Goal: Task Accomplishment & Management: Use online tool/utility

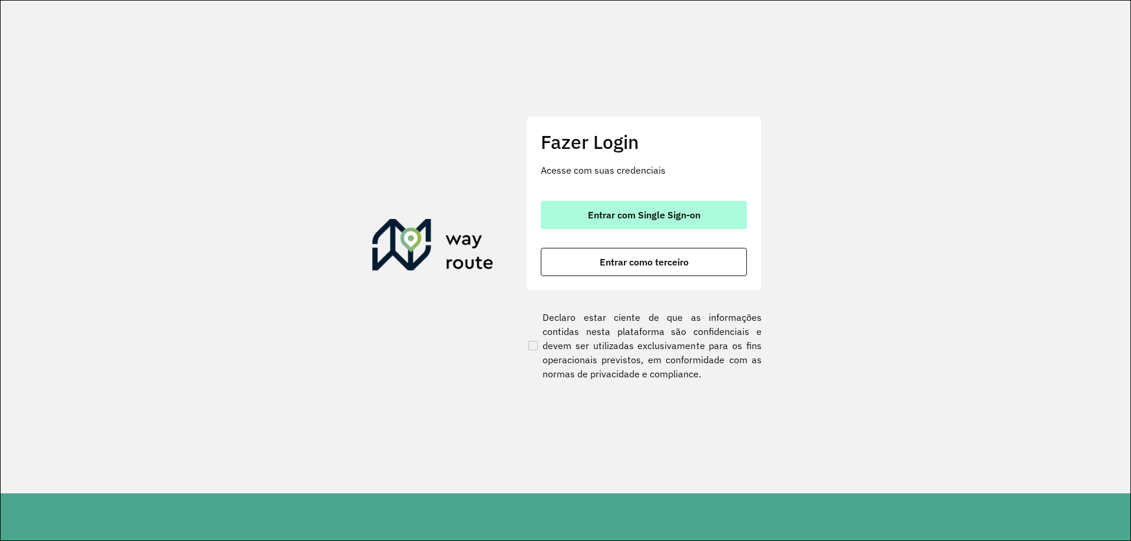
click at [692, 205] on button "Entrar com Single Sign-on" at bounding box center [644, 215] width 206 height 28
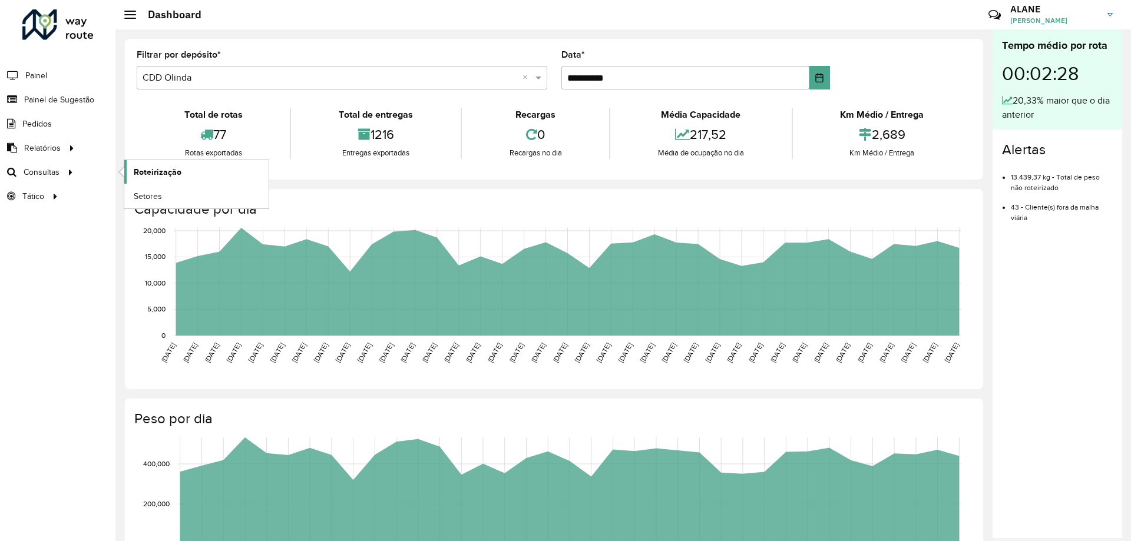
click at [166, 169] on span "Roteirização" at bounding box center [158, 172] width 48 height 12
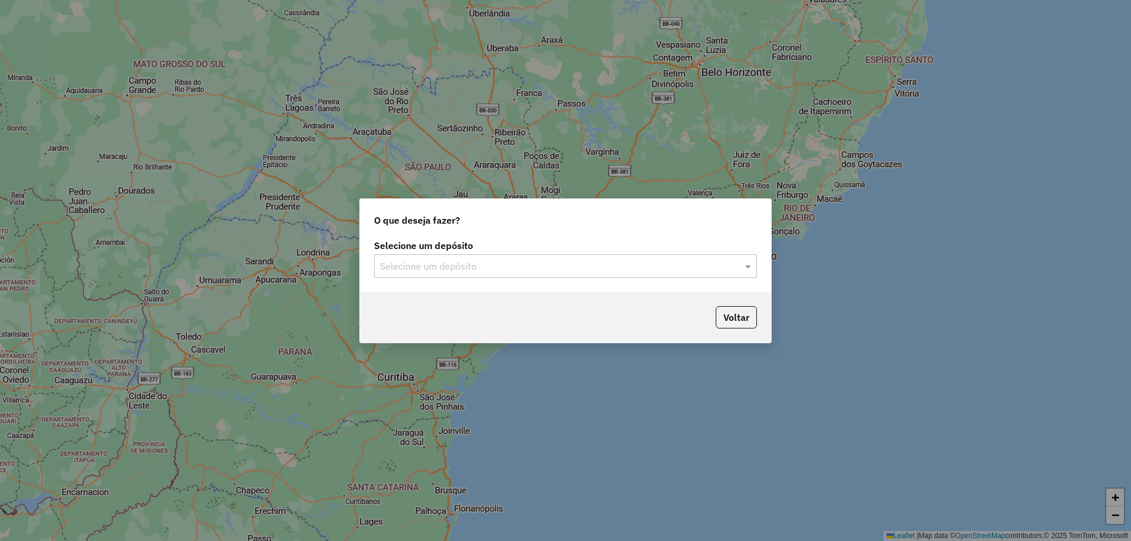
click at [509, 267] on input "text" at bounding box center [553, 267] width 347 height 14
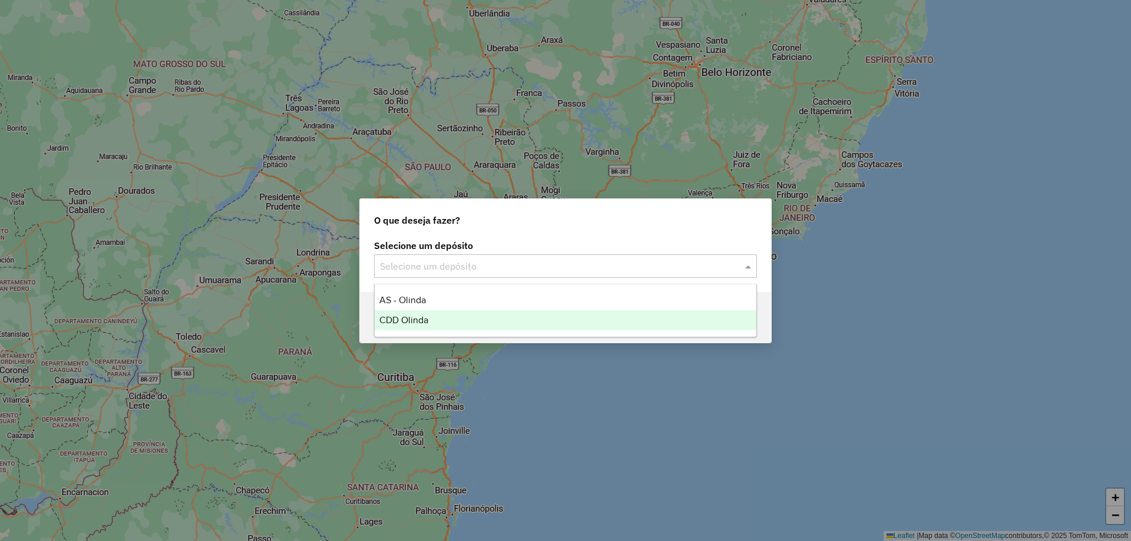
click at [445, 313] on div "CDD Olinda" at bounding box center [565, 320] width 382 height 20
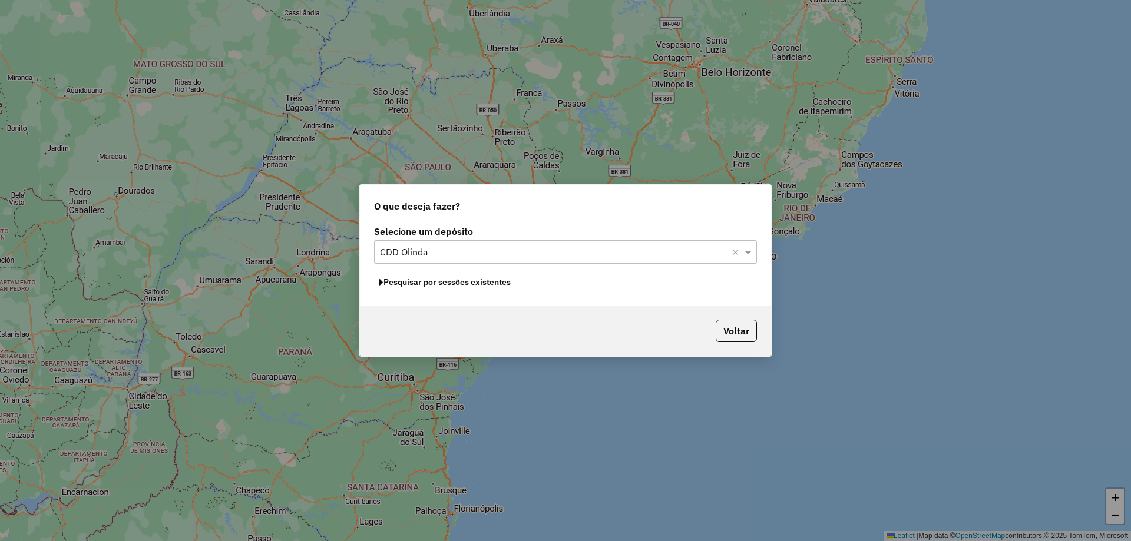
click at [459, 287] on button "Pesquisar por sessões existentes" at bounding box center [445, 282] width 142 height 18
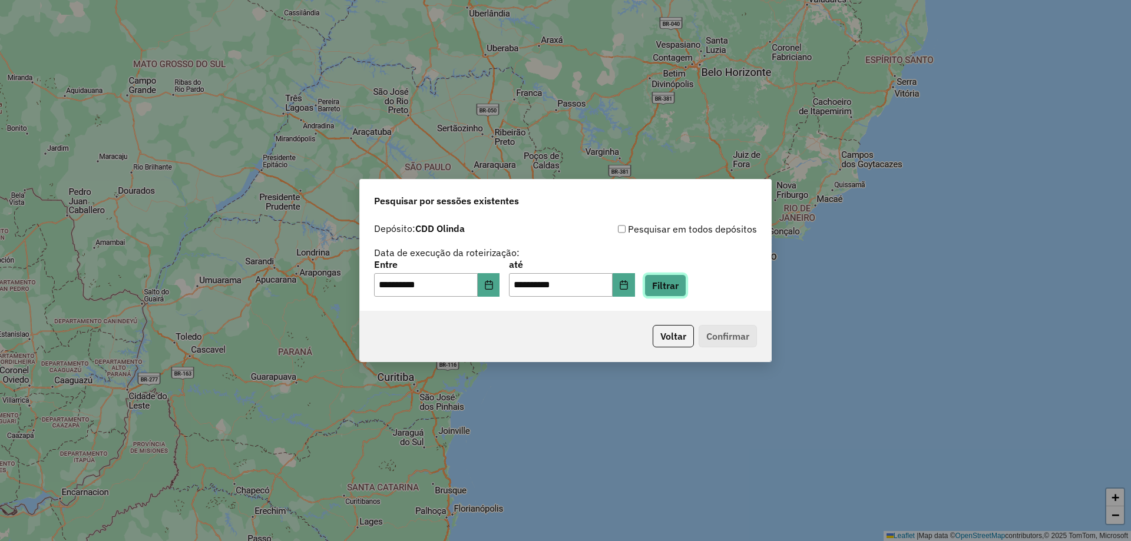
click at [681, 284] on button "Filtrar" at bounding box center [665, 285] width 42 height 22
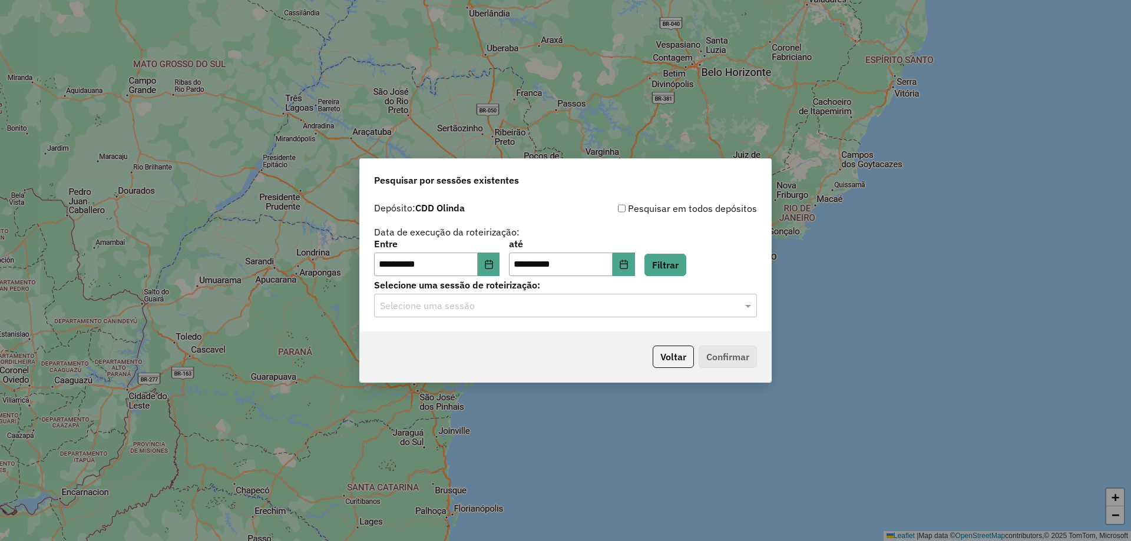
click at [431, 308] on input "text" at bounding box center [553, 306] width 347 height 14
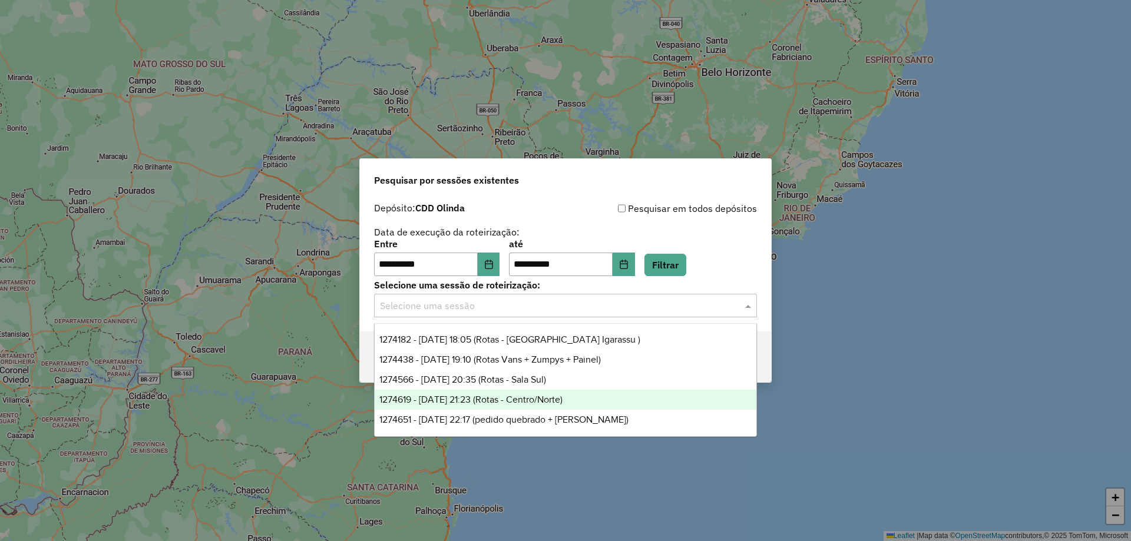
click at [433, 392] on div "1274619 - 12/09/2025 21:23 (Rotas - Centro/Norte)" at bounding box center [565, 400] width 382 height 20
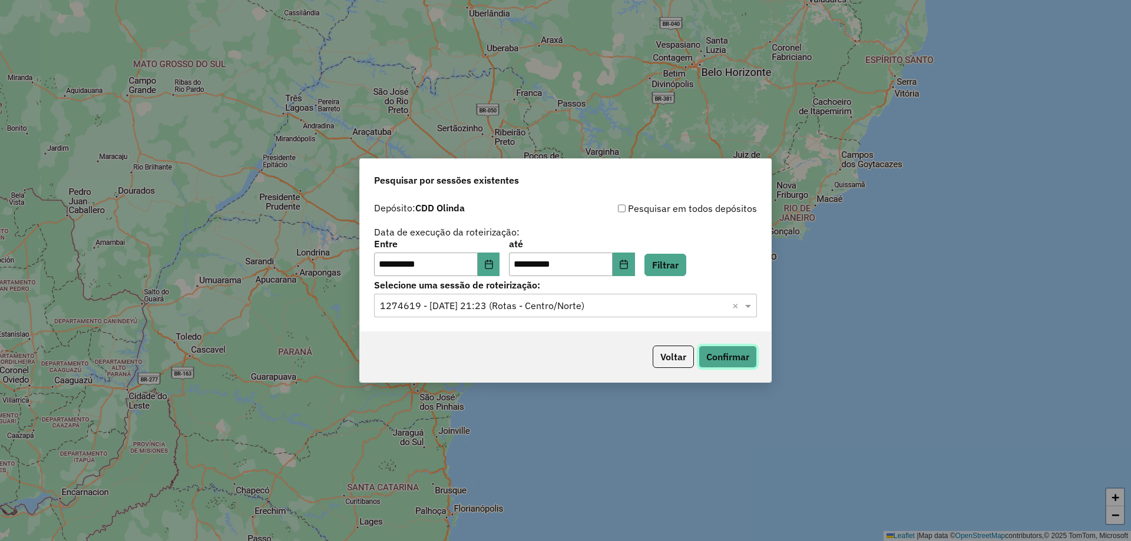
click at [723, 356] on button "Confirmar" at bounding box center [727, 357] width 58 height 22
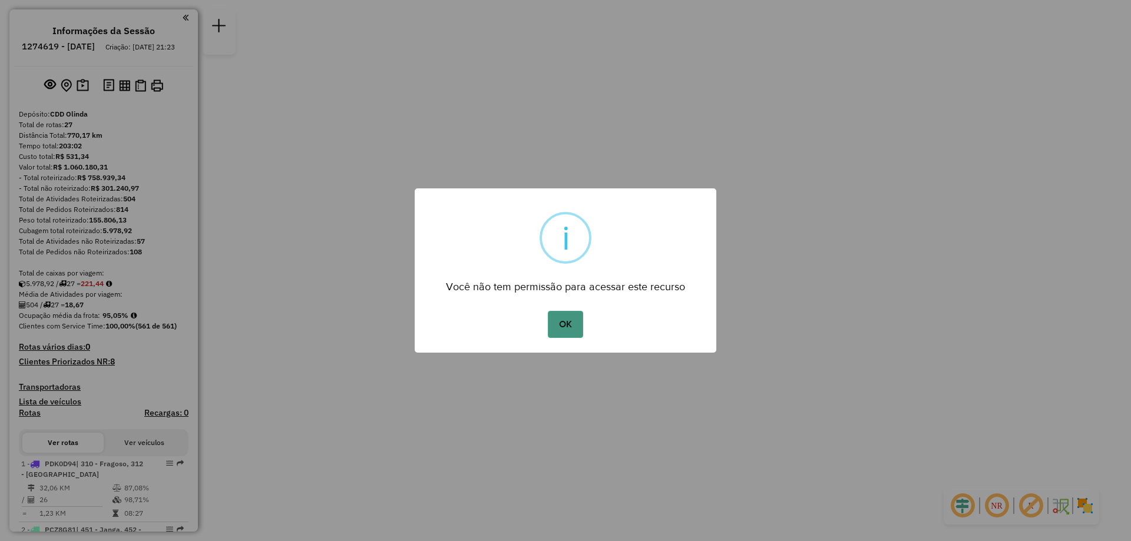
click at [575, 324] on button "OK" at bounding box center [565, 324] width 35 height 27
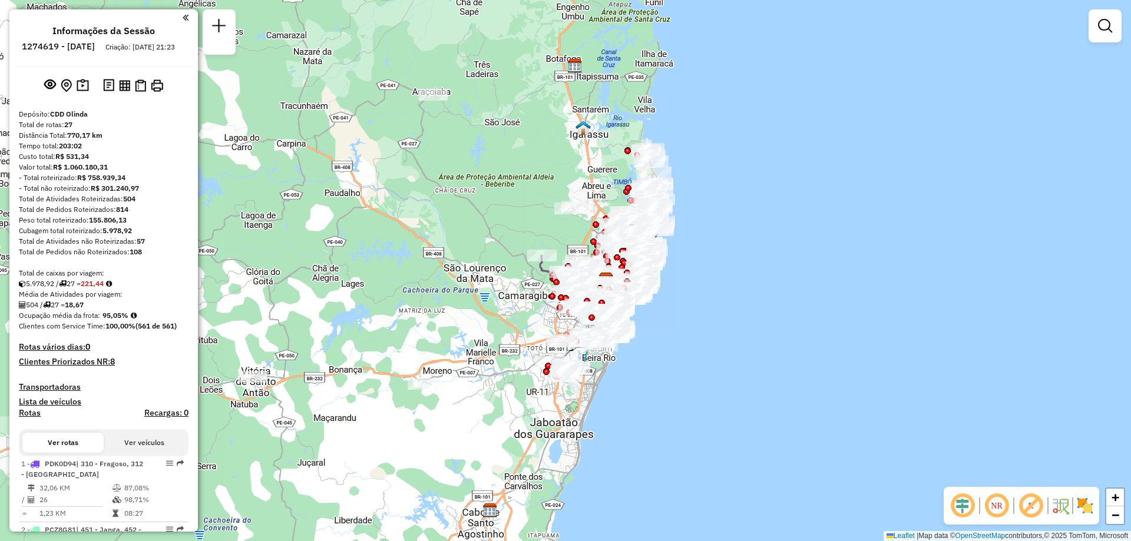
click at [1077, 505] on img at bounding box center [1084, 505] width 19 height 19
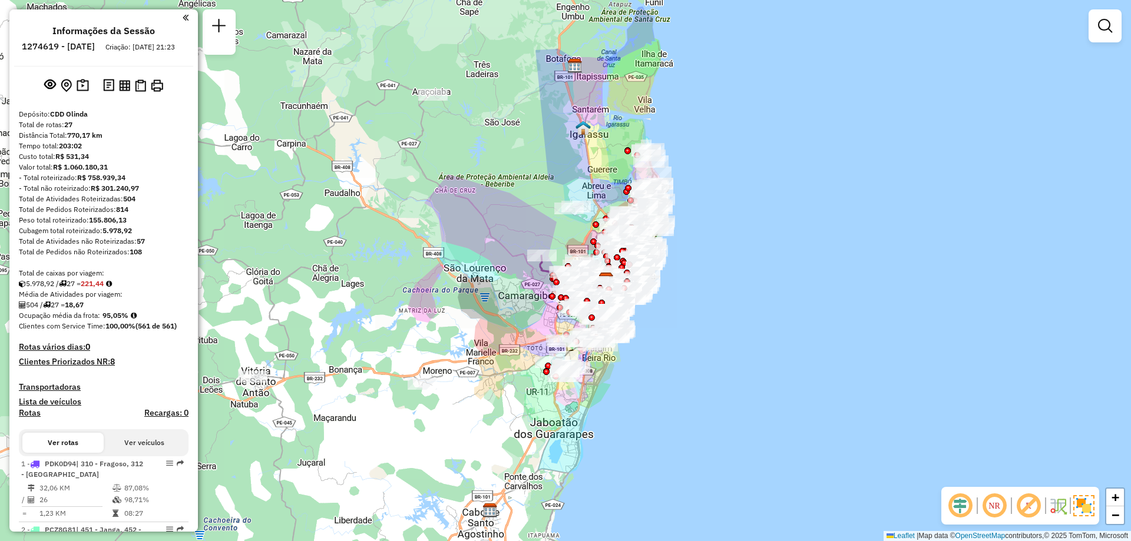
click at [1006, 512] on em at bounding box center [994, 506] width 28 height 28
click at [1016, 508] on em at bounding box center [1028, 506] width 28 height 28
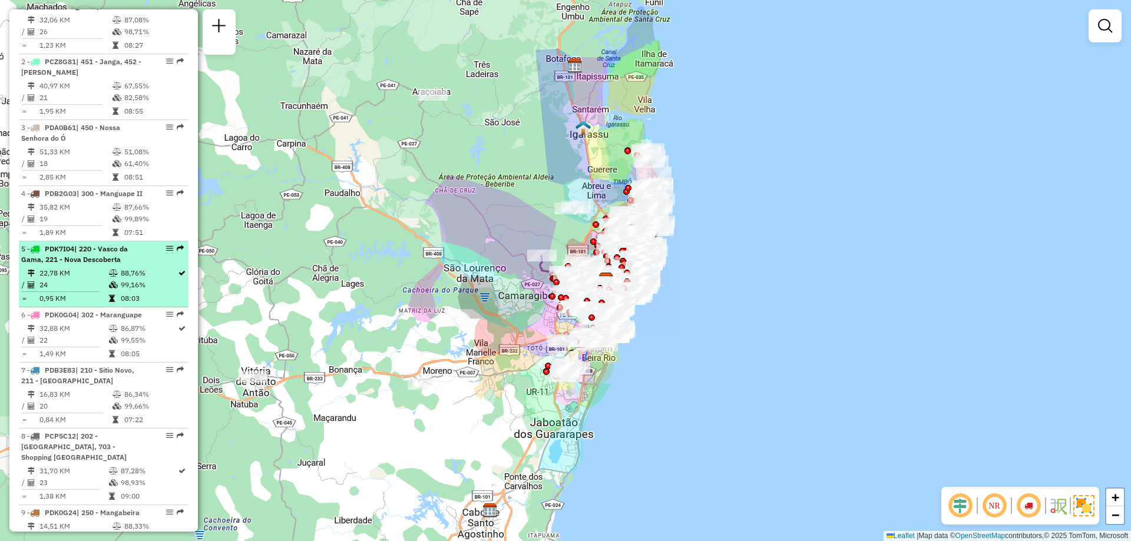
click at [104, 279] on td "22,78 KM" at bounding box center [73, 273] width 69 height 12
select select "**********"
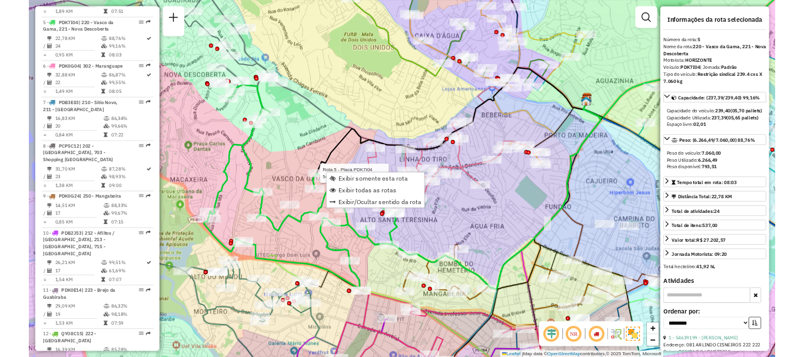
scroll to position [721, 0]
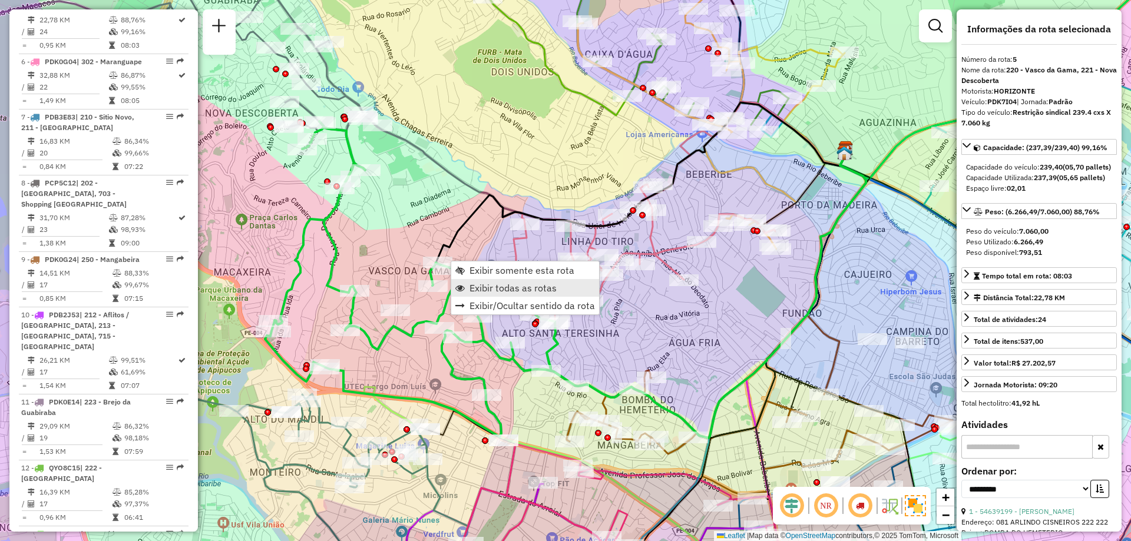
click at [456, 284] on span "Exibir todas as rotas" at bounding box center [459, 287] width 9 height 9
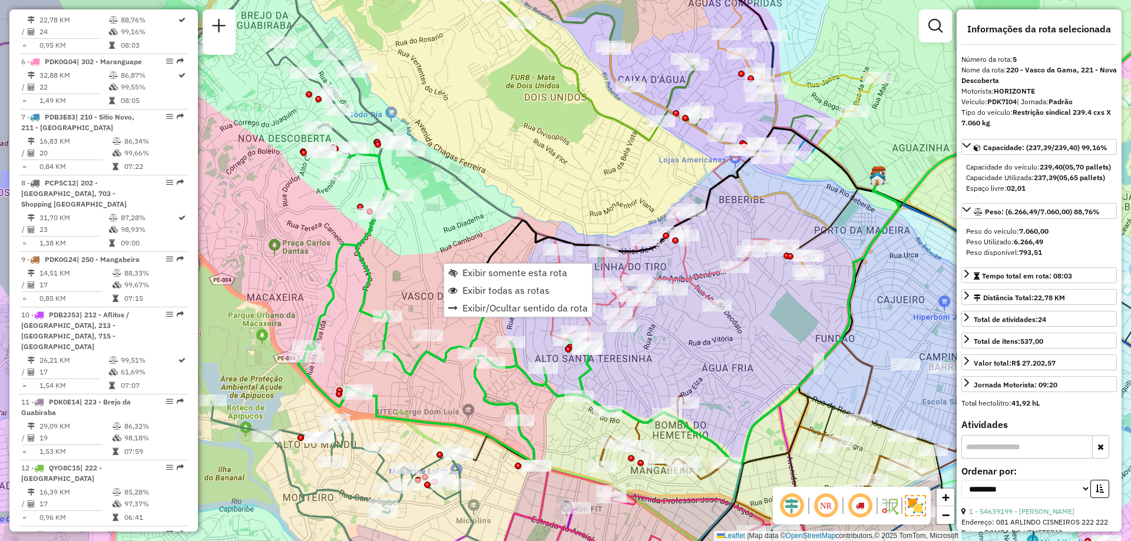
drag, startPoint x: 387, startPoint y: 210, endPoint x: 420, endPoint y: 235, distance: 41.6
click at [420, 235] on div "Janela de atendimento Grade de atendimento Capacidade Transportadoras Veículos …" at bounding box center [565, 270] width 1131 height 541
